Goal: Task Accomplishment & Management: Use online tool/utility

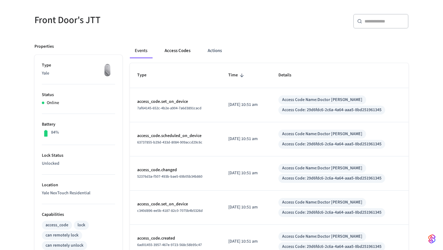
scroll to position [17, 0]
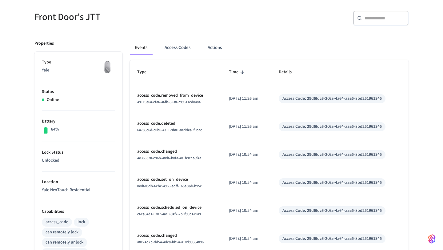
scroll to position [52, 0]
